Goal: Transaction & Acquisition: Book appointment/travel/reservation

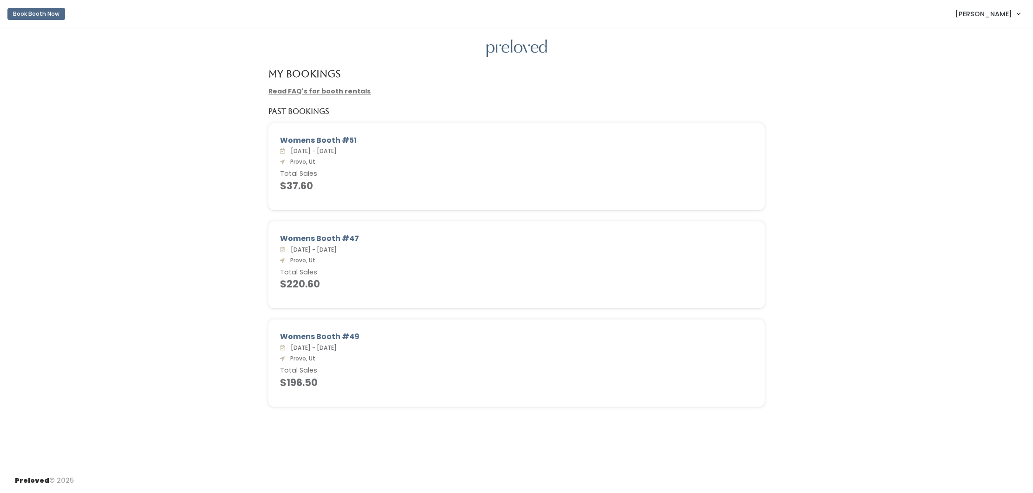
click at [33, 7] on link "Book Booth Now" at bounding box center [36, 14] width 58 height 20
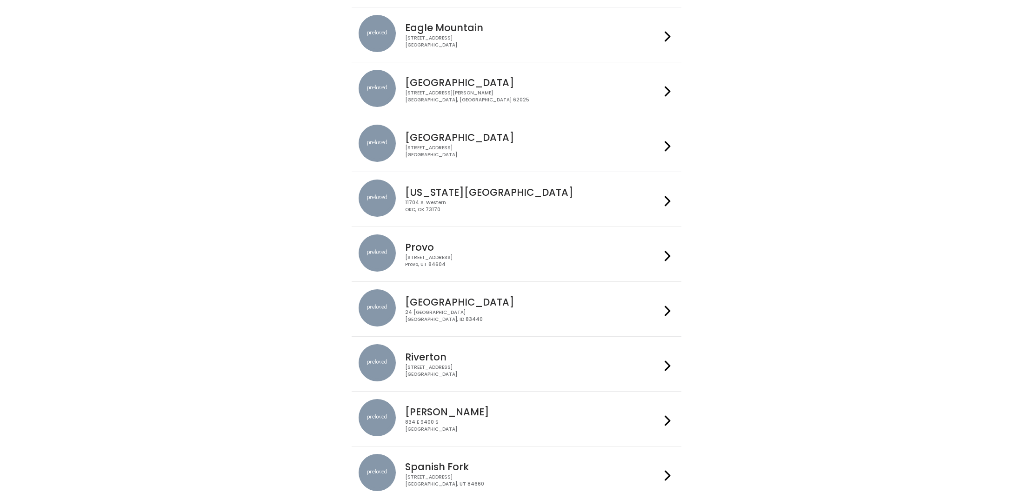
scroll to position [88, 0]
click at [471, 253] on div "230 W Cougar Blvd Provo, UT 84604" at bounding box center [533, 259] width 256 height 13
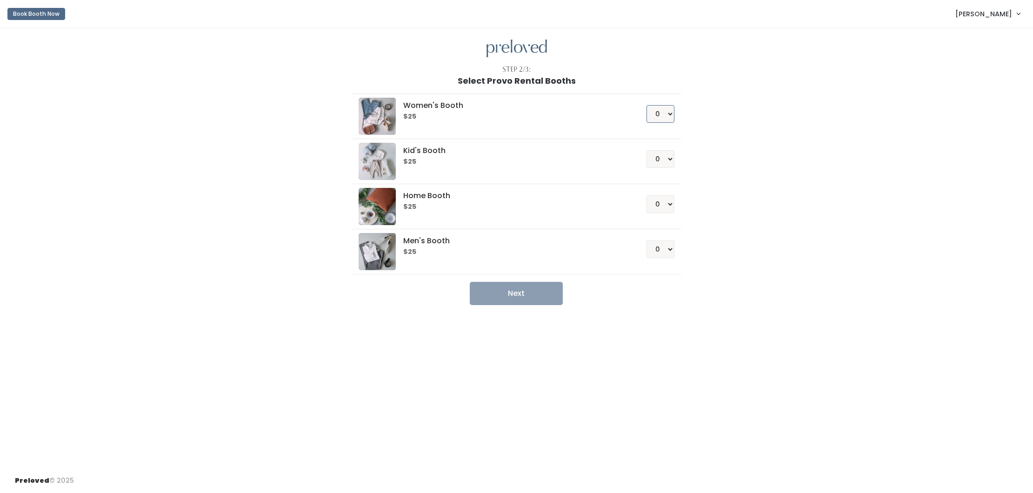
click at [664, 115] on select "0 1 2 3 4" at bounding box center [660, 114] width 28 height 18
select select "1"
click at [546, 293] on button "Next" at bounding box center [516, 293] width 93 height 23
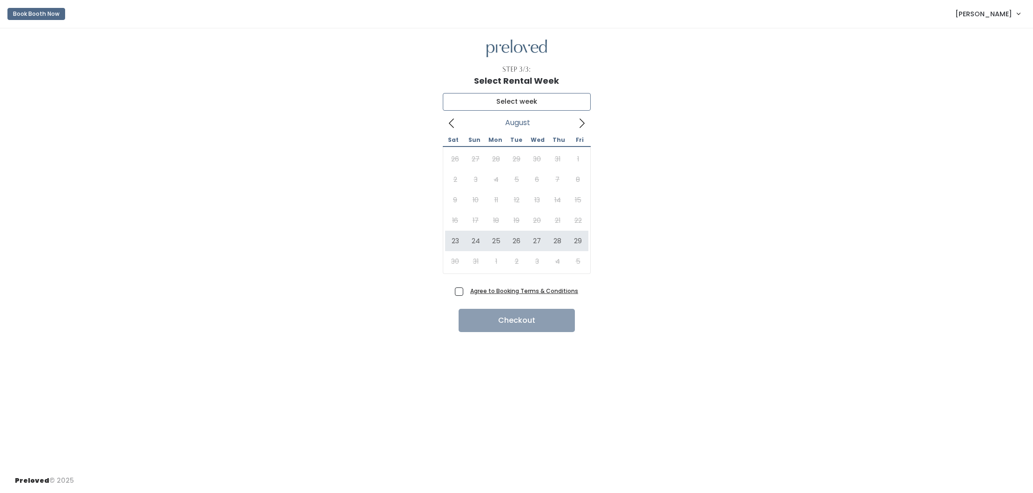
type input "[DATE] to [DATE]"
click at [466, 294] on span "Agree to Booking Terms & Conditions" at bounding box center [522, 290] width 112 height 9
click at [466, 292] on input "Agree to Booking Terms & Conditions" at bounding box center [469, 289] width 6 height 6
checkbox input "true"
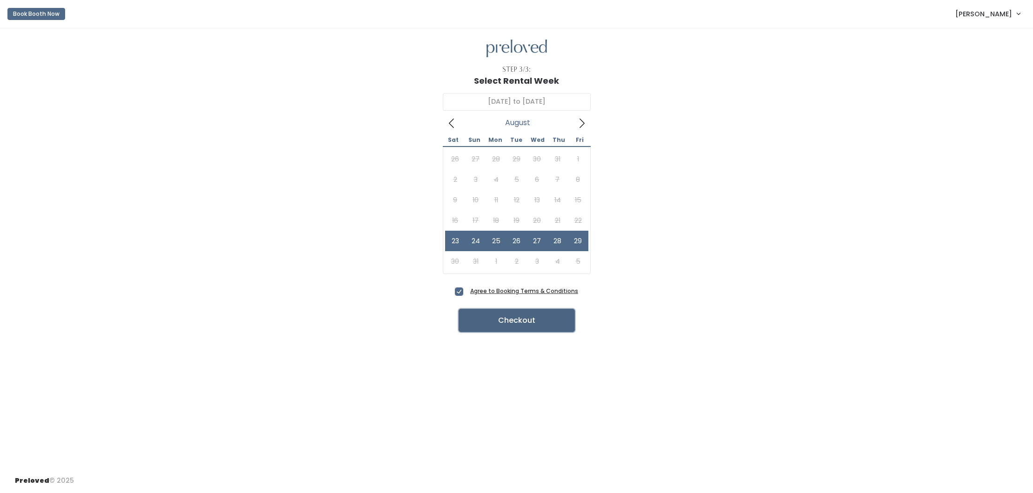
click at [538, 324] on button "Checkout" at bounding box center [517, 320] width 116 height 23
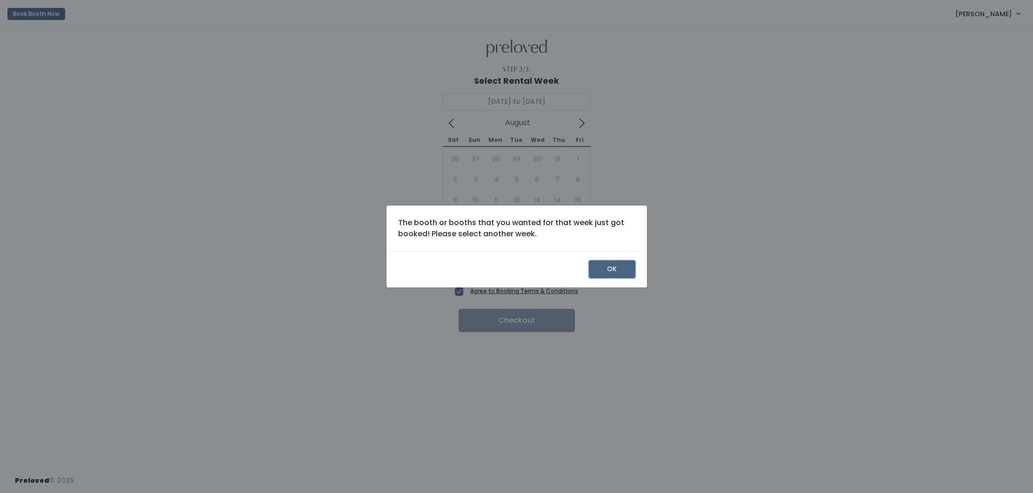
click at [614, 273] on button "OK" at bounding box center [612, 269] width 47 height 18
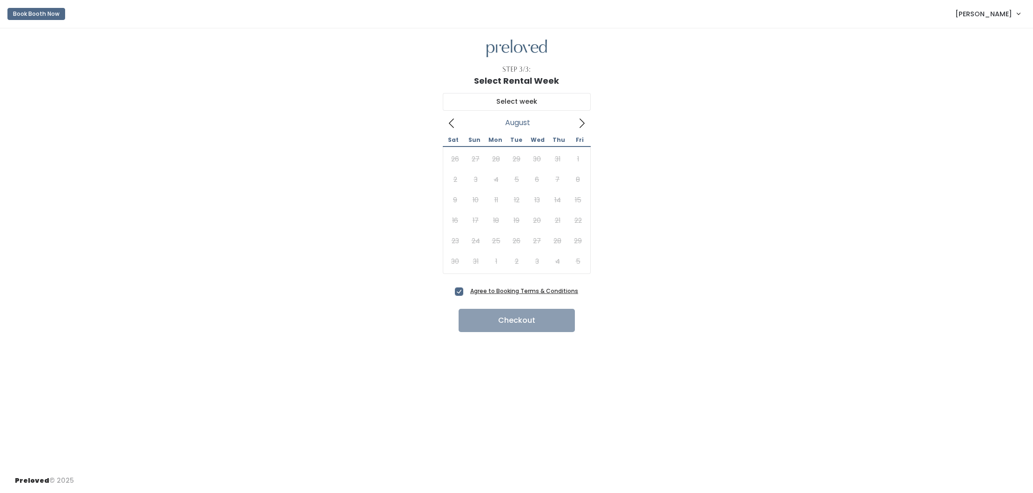
click at [583, 126] on icon at bounding box center [582, 123] width 10 height 10
click at [453, 126] on icon at bounding box center [451, 123] width 10 height 10
click at [582, 127] on icon at bounding box center [582, 123] width 10 height 10
type input "September 20 to September 26"
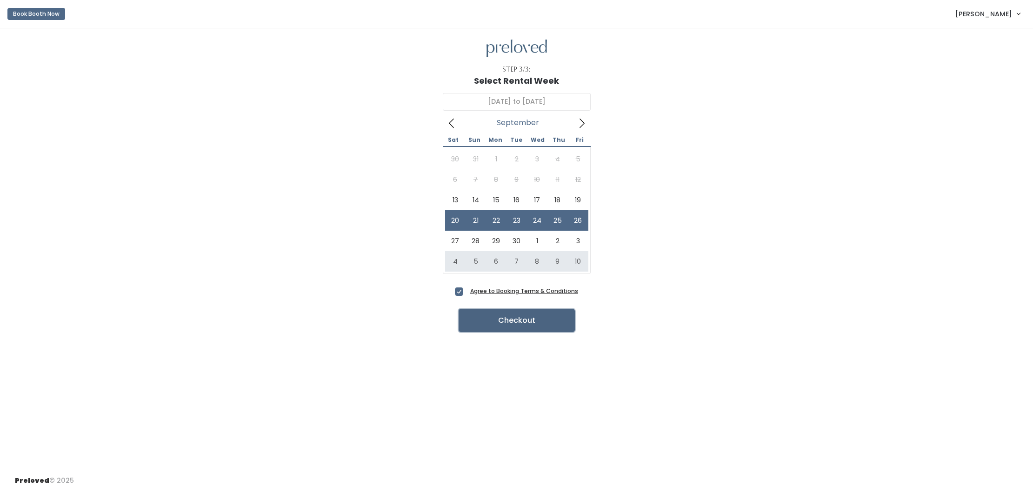
click at [513, 322] on button "Checkout" at bounding box center [517, 320] width 116 height 23
